Goal: Check status: Check status

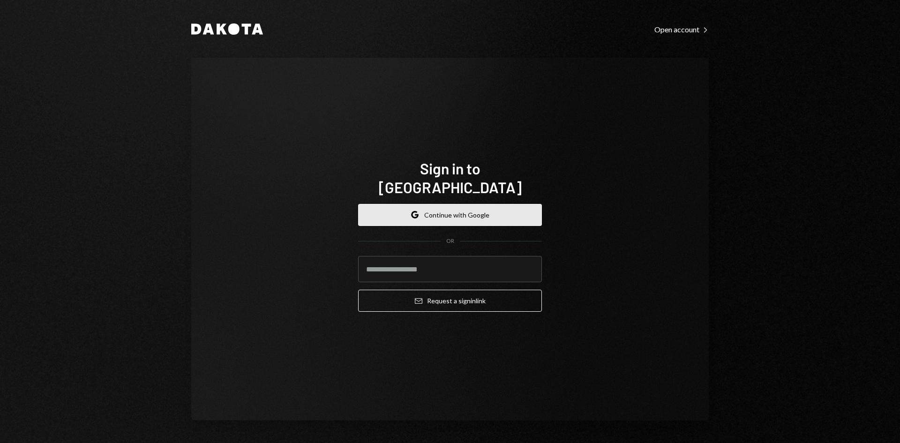
click at [471, 207] on button "Google Continue with Google" at bounding box center [450, 215] width 184 height 22
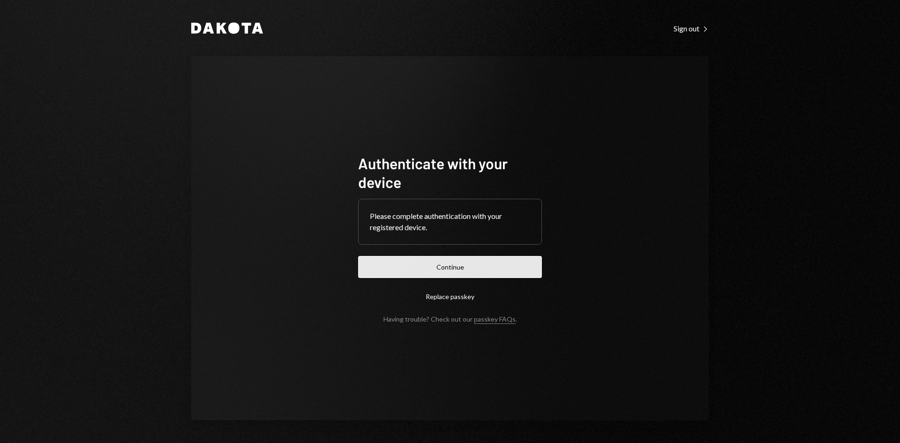
click at [469, 265] on button "Continue" at bounding box center [450, 267] width 184 height 22
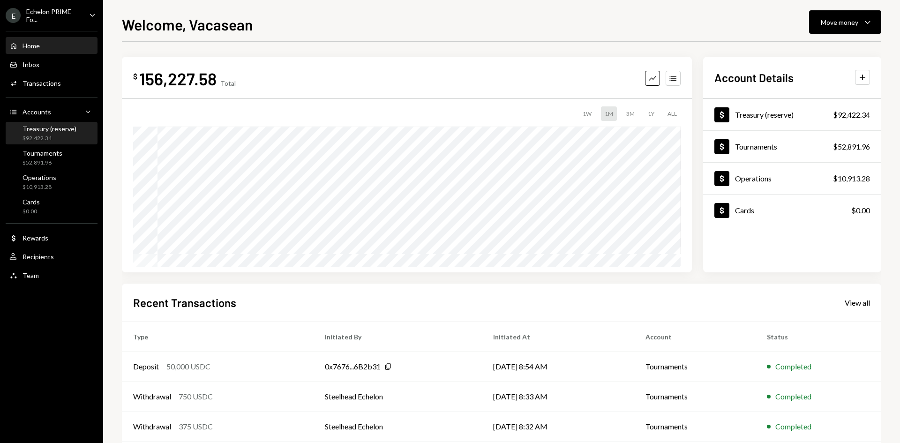
click at [60, 127] on div "Treasury (reserve)" at bounding box center [50, 129] width 54 height 8
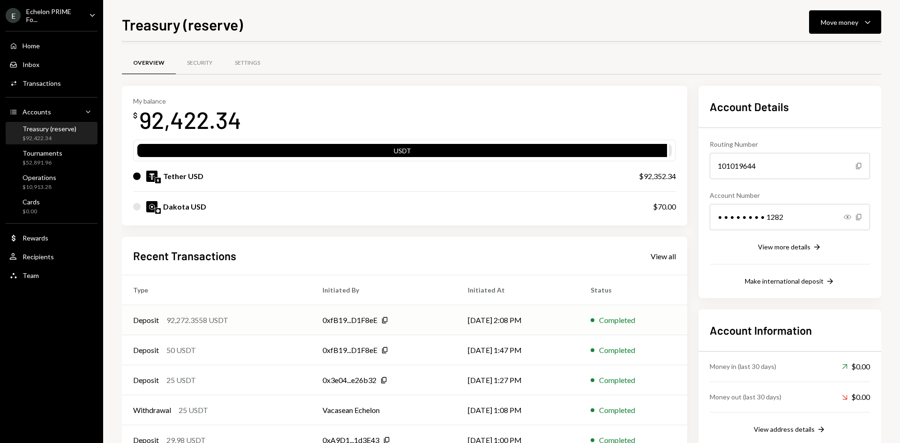
scroll to position [31, 0]
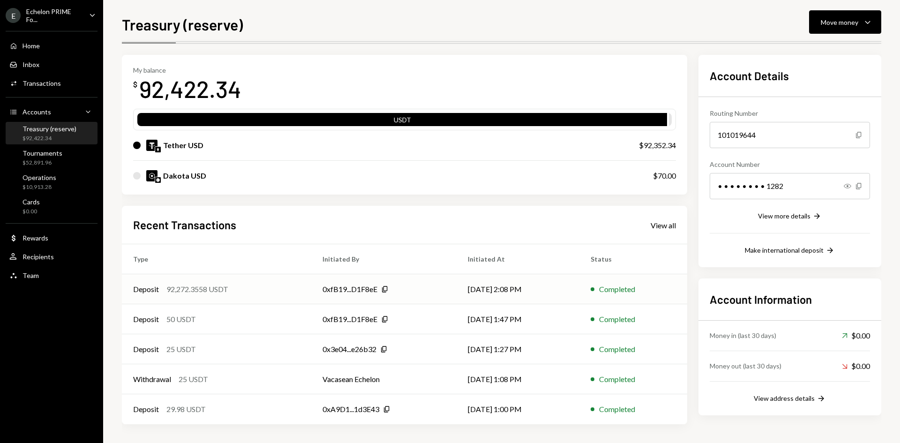
click at [413, 293] on div "0xfB19...D1F8eE Copy" at bounding box center [384, 289] width 123 height 11
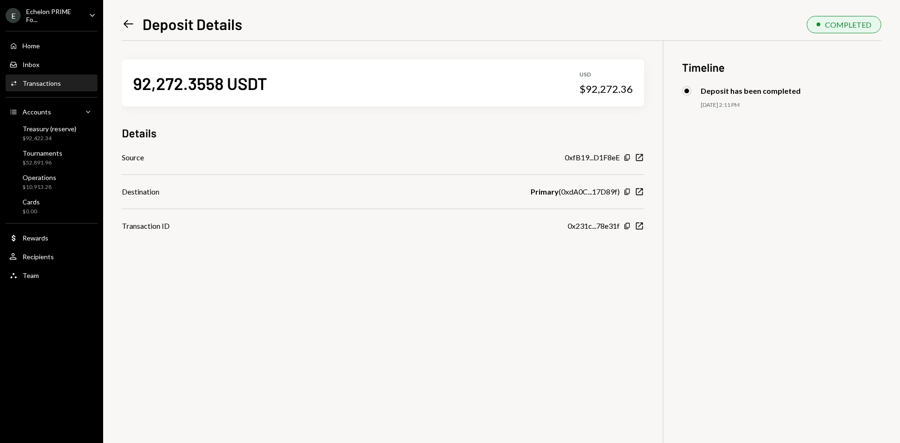
click at [124, 22] on icon "Left Arrow" at bounding box center [128, 23] width 13 height 13
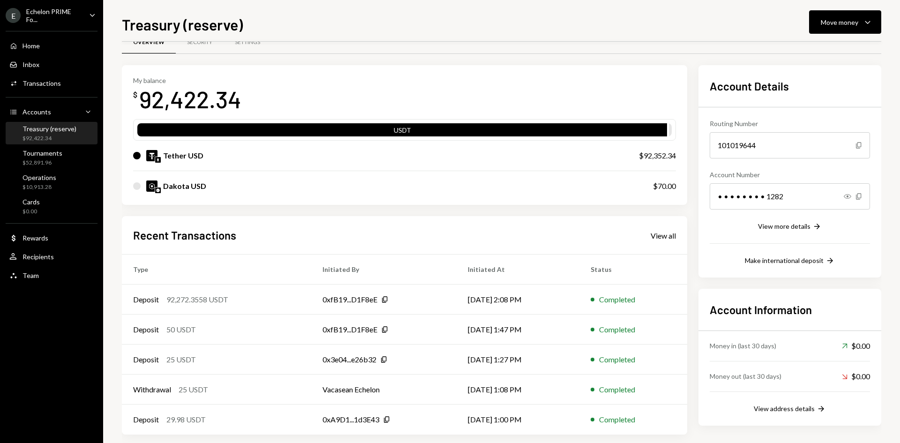
scroll to position [31, 0]
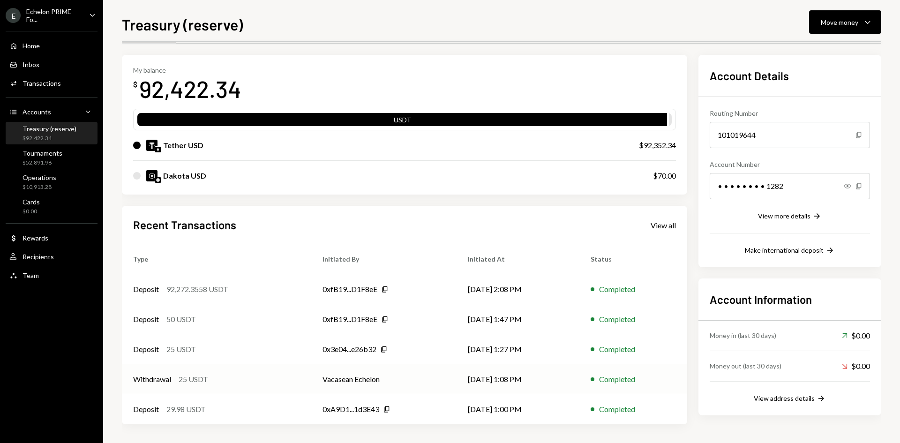
click at [399, 375] on td "Vacasean Echelon" at bounding box center [383, 379] width 145 height 30
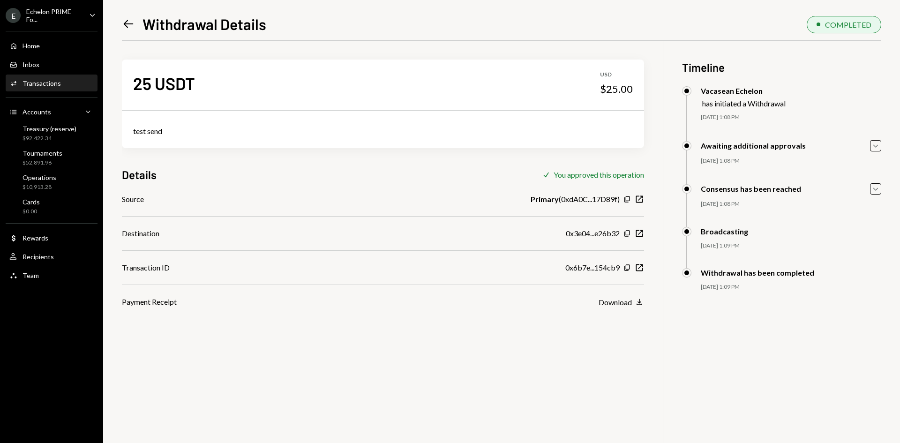
click at [128, 21] on icon at bounding box center [129, 24] width 10 height 8
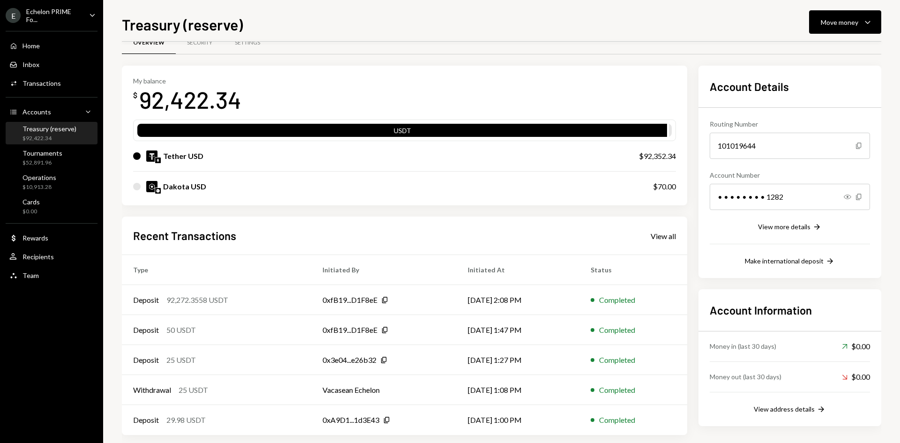
scroll to position [31, 0]
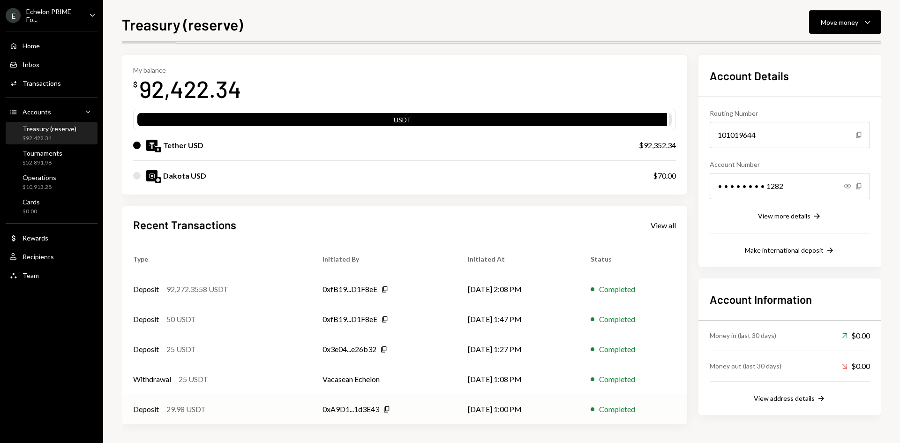
click at [401, 405] on div "0xA9D1...1d3E43 Copy" at bounding box center [384, 409] width 123 height 11
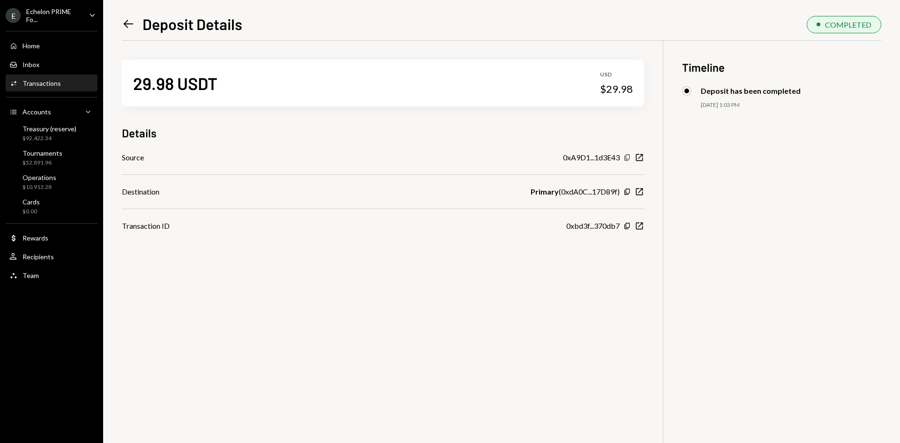
click at [627, 158] on icon "Copy" at bounding box center [628, 158] width 8 height 8
click at [127, 23] on icon "Left Arrow" at bounding box center [128, 23] width 13 height 13
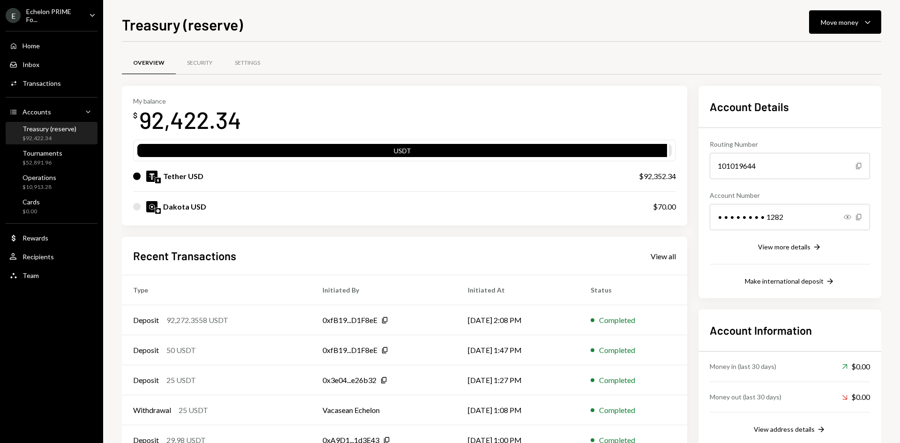
click at [690, 93] on div "My balance $ 92,422.34 USDT Tether USD $92,352.34 Dakota USD $70.00 Recent Tran…" at bounding box center [502, 271] width 760 height 370
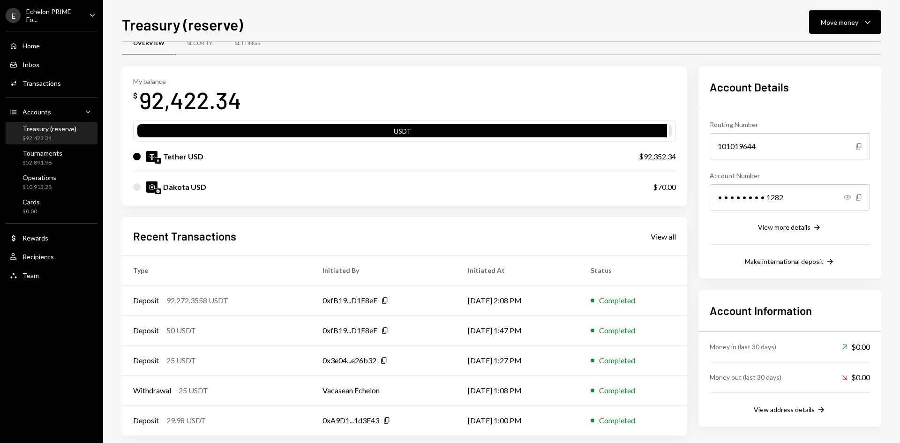
scroll to position [31, 0]
